Goal: Information Seeking & Learning: Learn about a topic

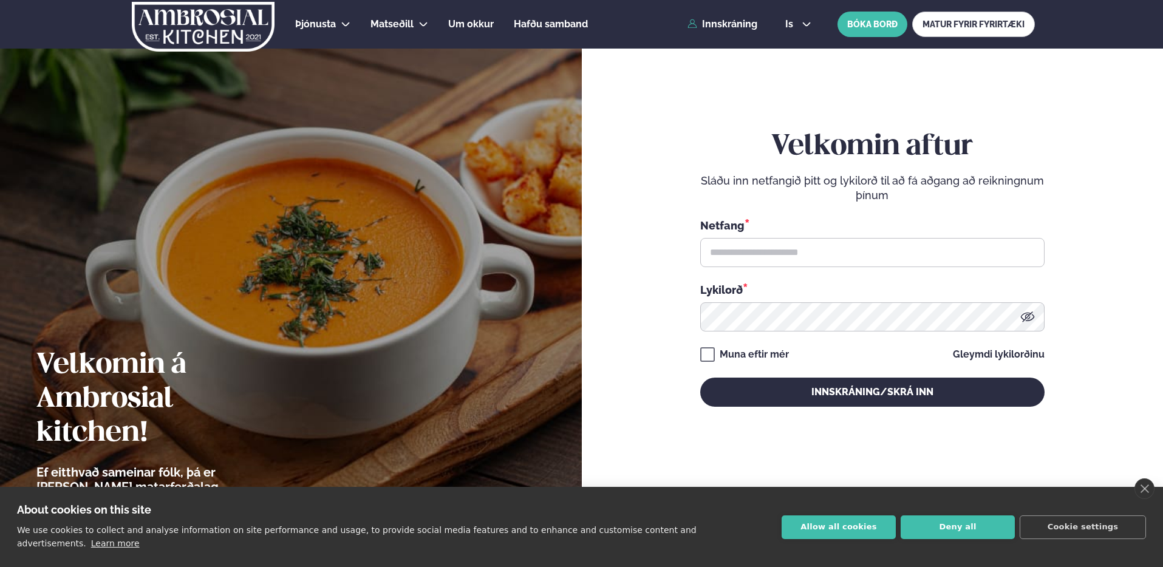
click at [891, 251] on input "text" at bounding box center [872, 252] width 344 height 29
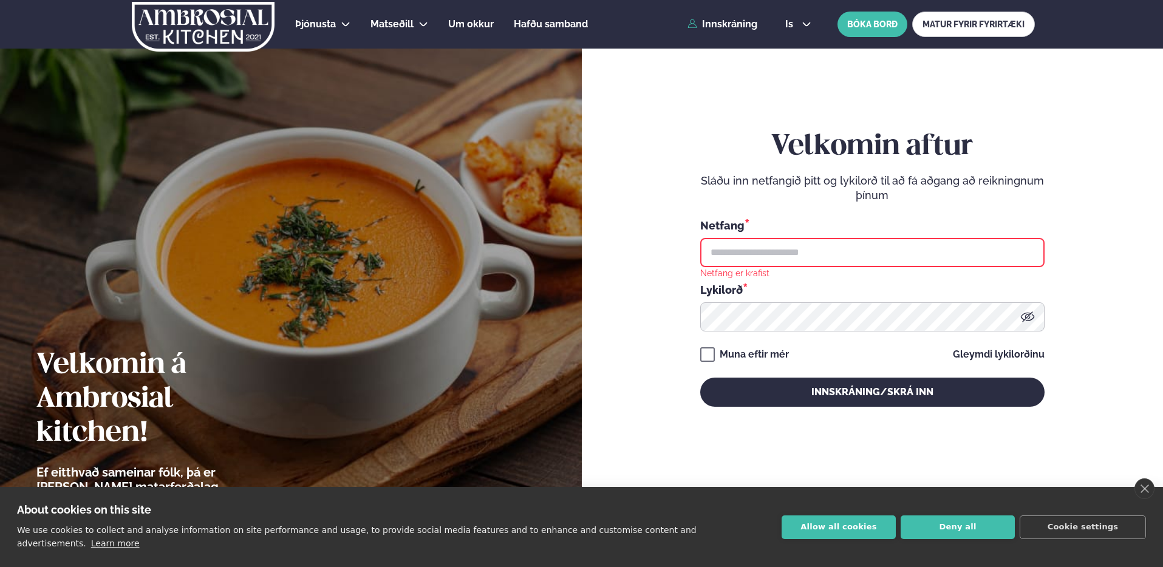
type input "**********"
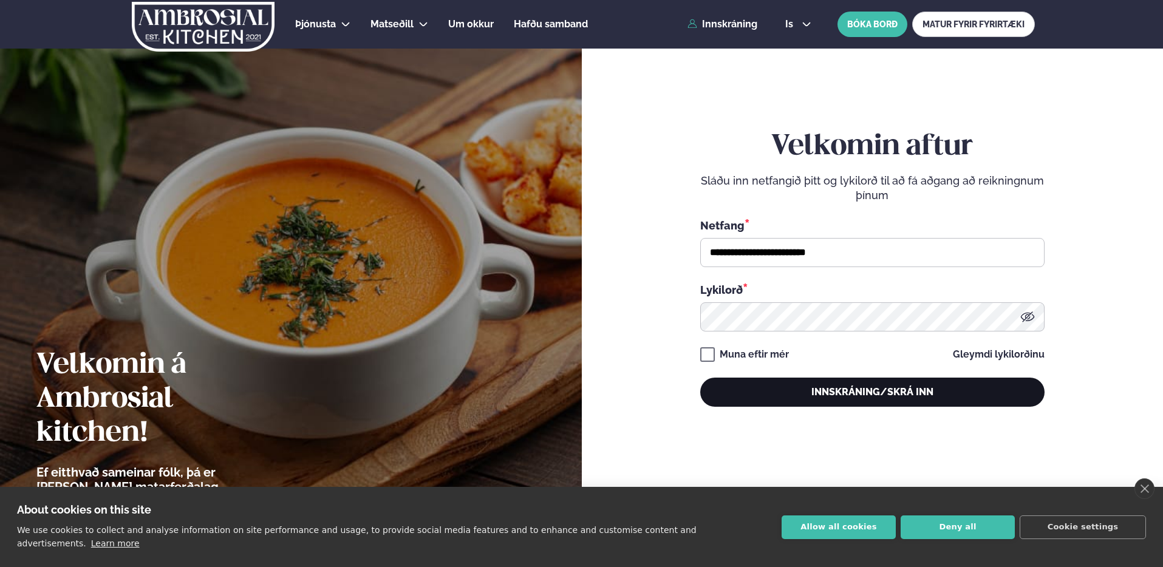
click at [859, 386] on button "Innskráning/Skrá inn" at bounding box center [872, 392] width 344 height 29
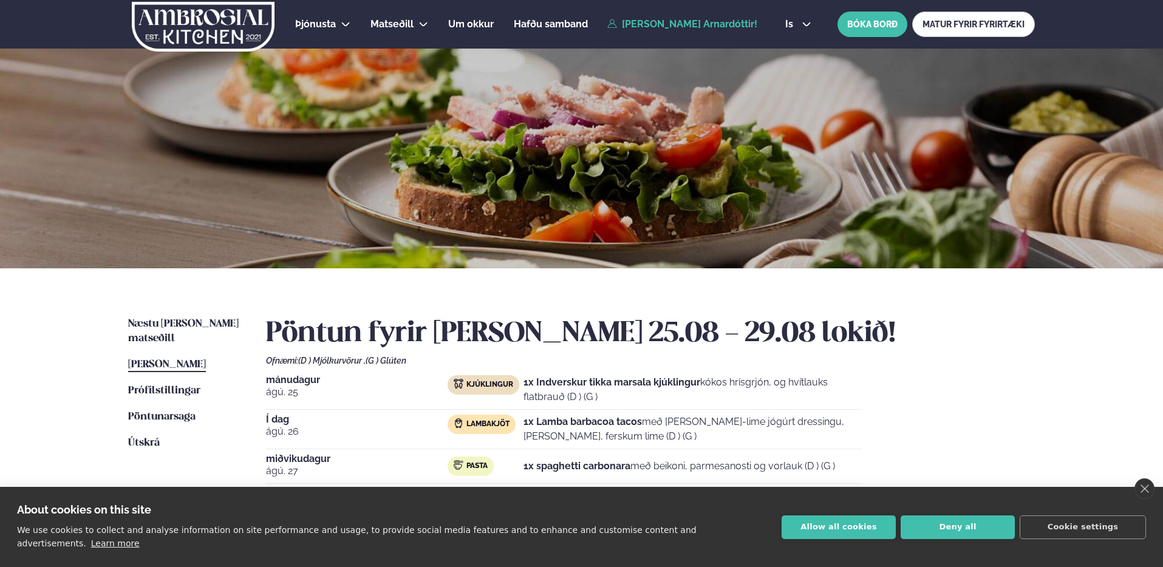
scroll to position [7, 0]
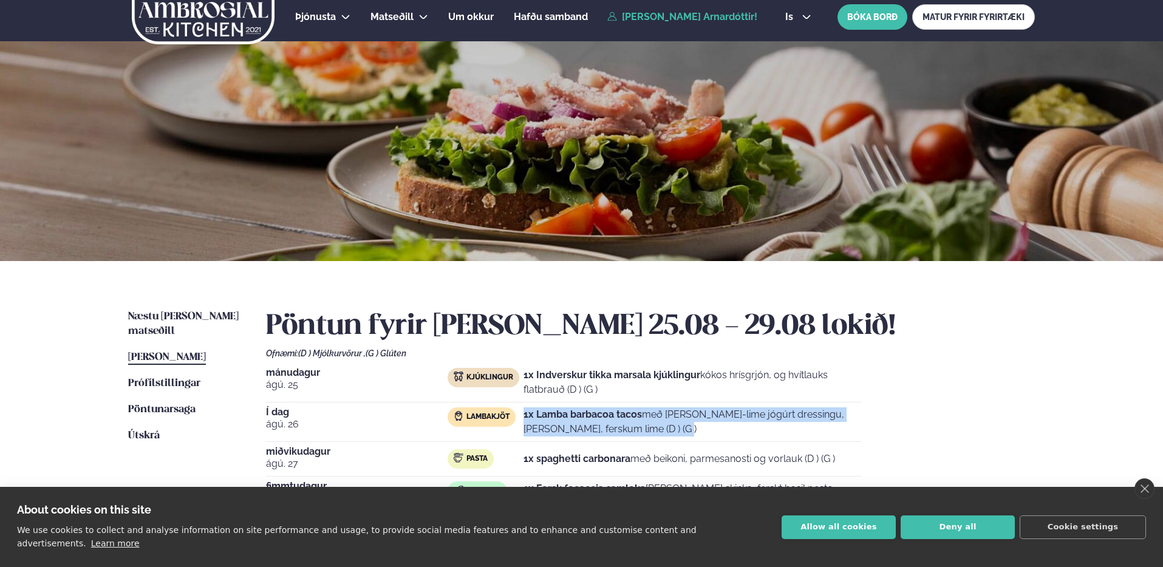
drag, startPoint x: 519, startPoint y: 415, endPoint x: 898, endPoint y: 424, distance: 379.6
click at [894, 424] on div "[DATE] Kjúklingur 1x Indverskur tikka marsala kjúklingur kókos hrísgrjón, og hv…" at bounding box center [650, 461] width 769 height 187
click at [898, 424] on div "[DATE] Kjúklingur 1x Indverskur tikka marsala kjúklingur kókos hrísgrjón, og hv…" at bounding box center [650, 461] width 769 height 187
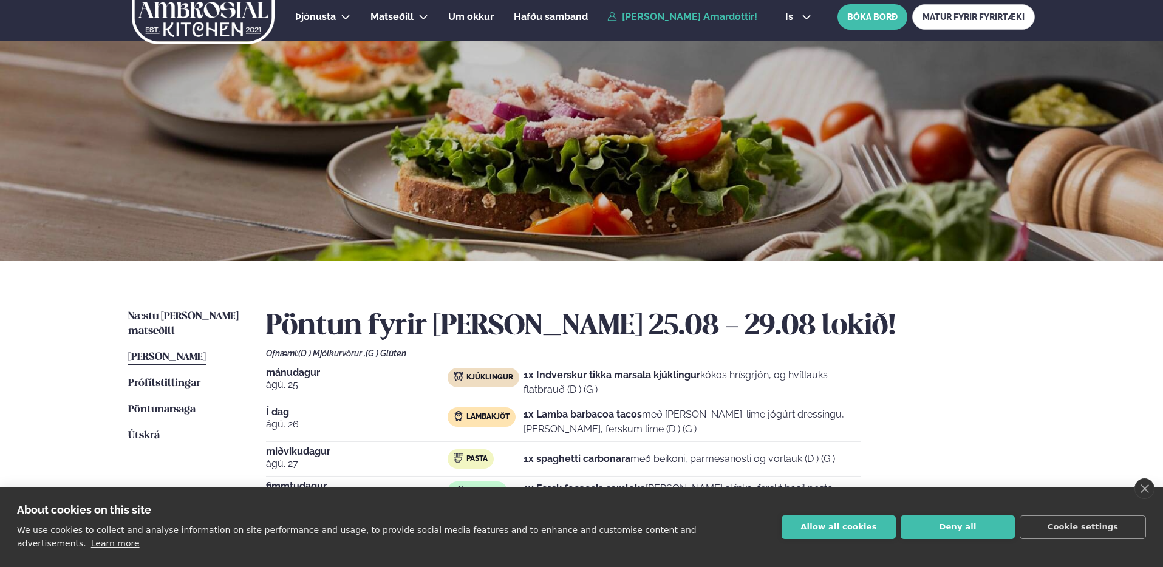
click at [189, 305] on div "Næstu [PERSON_NAME] matseðill Næsta vika [PERSON_NAME] matseðill [PERSON_NAME] …" at bounding box center [581, 460] width 979 height 398
click at [188, 310] on link "Næstu [PERSON_NAME] matseðill Næsta vika" at bounding box center [185, 324] width 114 height 29
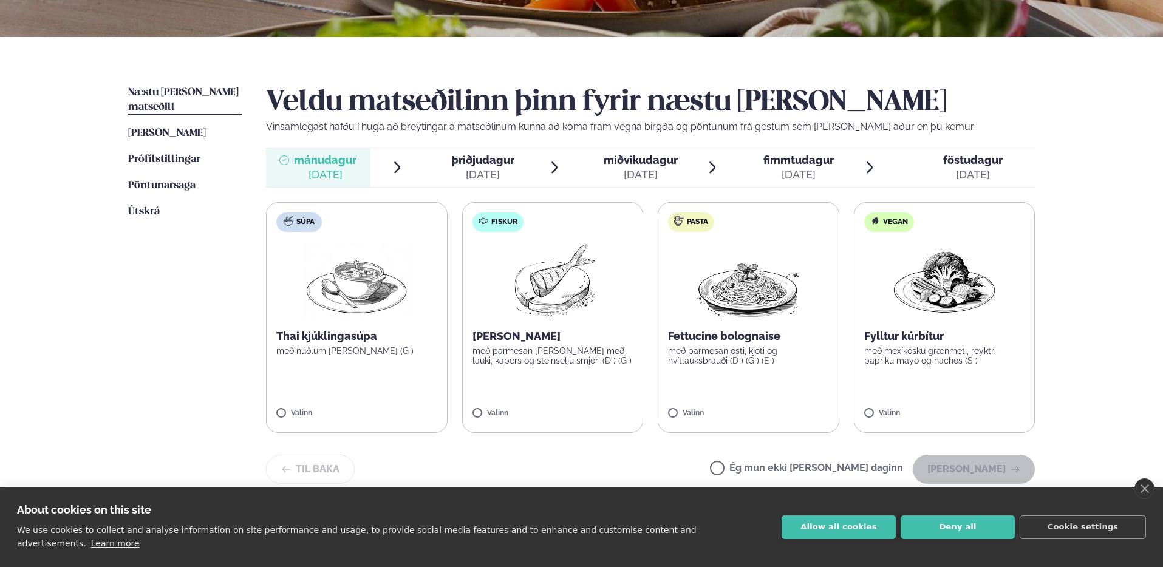
scroll to position [197, 0]
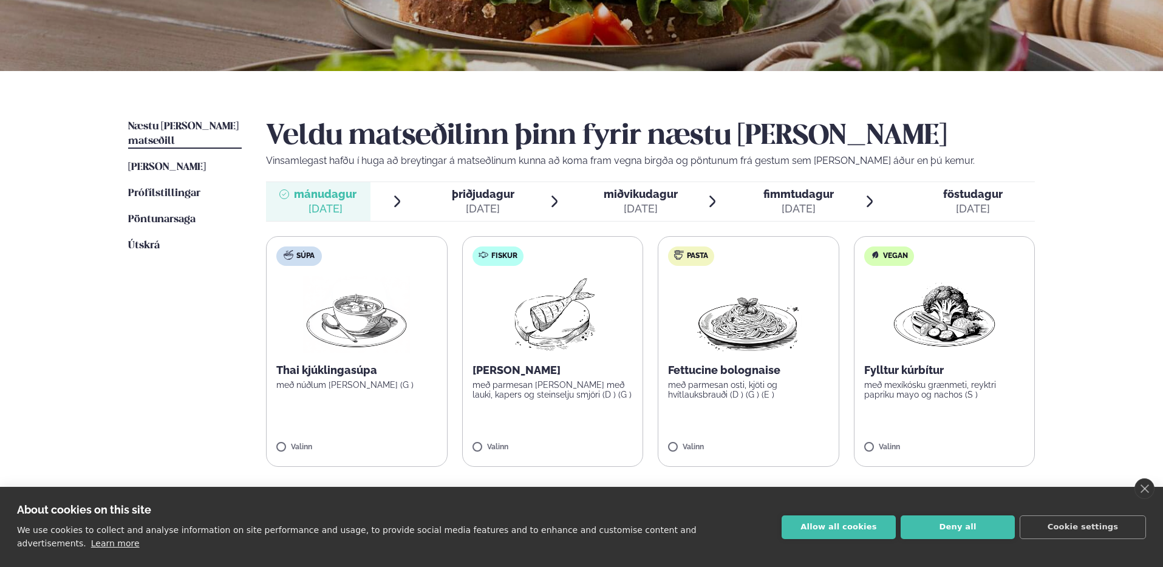
click at [454, 208] on div "[DATE]" at bounding box center [483, 209] width 63 height 15
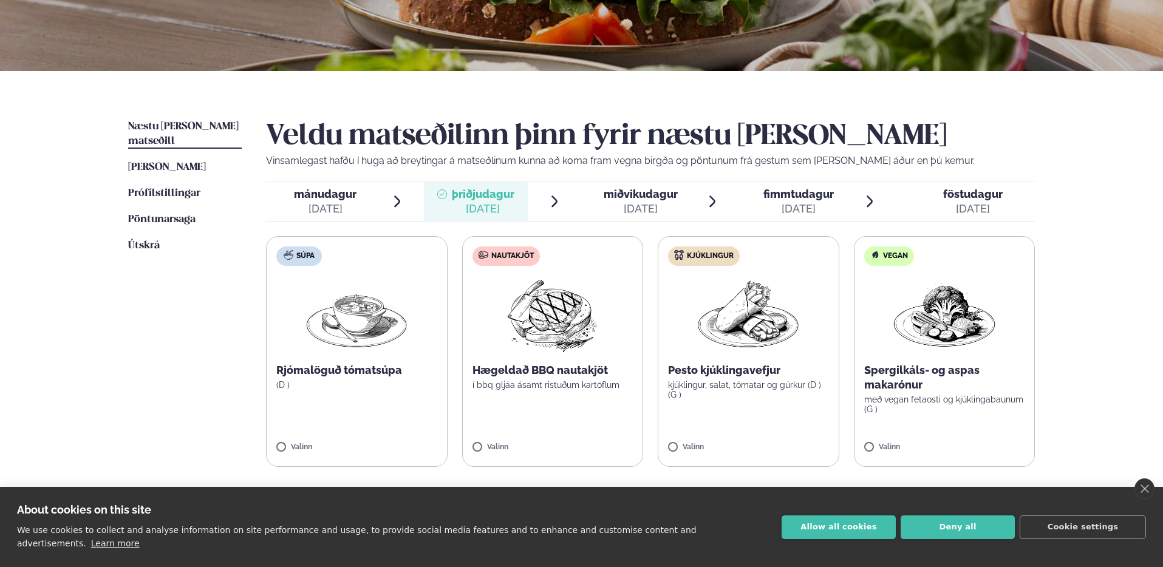
click at [620, 199] on span "miðvikudagur" at bounding box center [641, 194] width 74 height 13
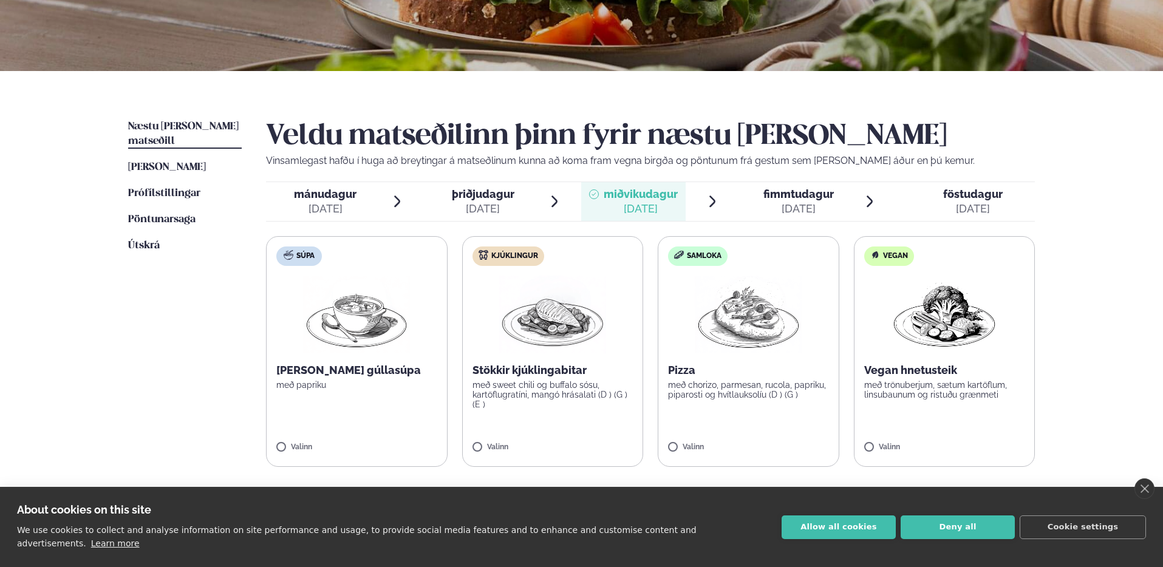
click at [776, 190] on span "fimmtudagur" at bounding box center [798, 194] width 70 height 13
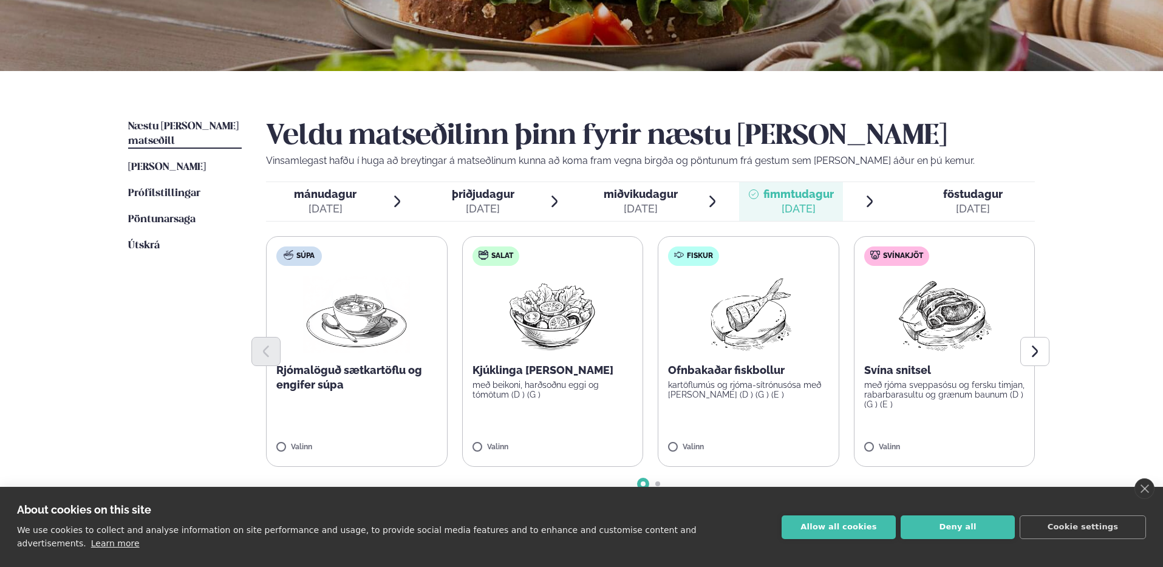
click at [960, 193] on span "föstudagur" at bounding box center [973, 194] width 60 height 13
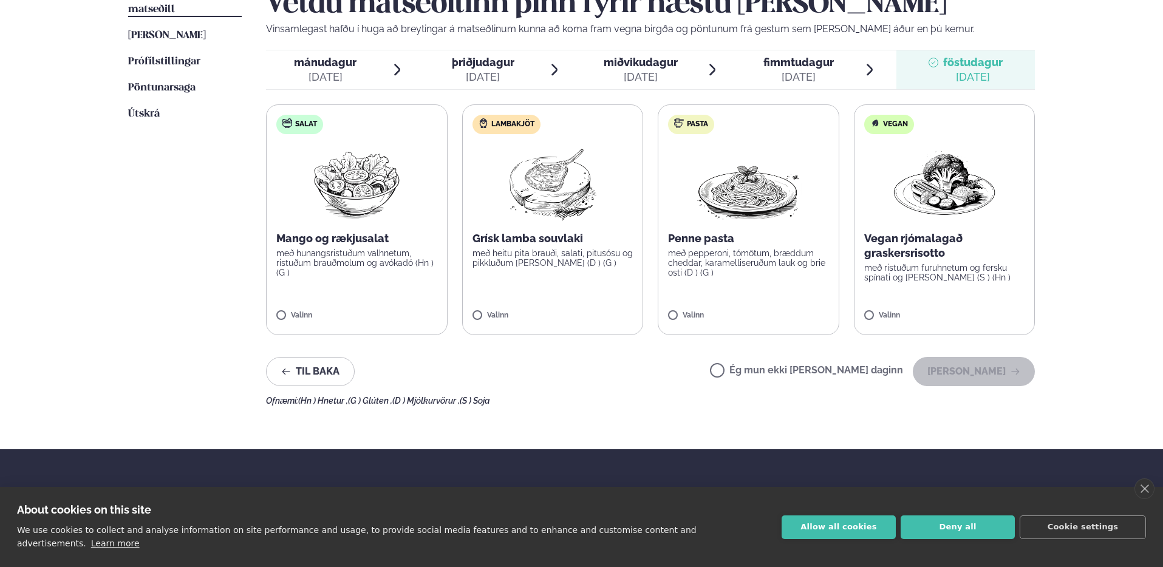
scroll to position [213, 0]
